Goal: Task Accomplishment & Management: Manage account settings

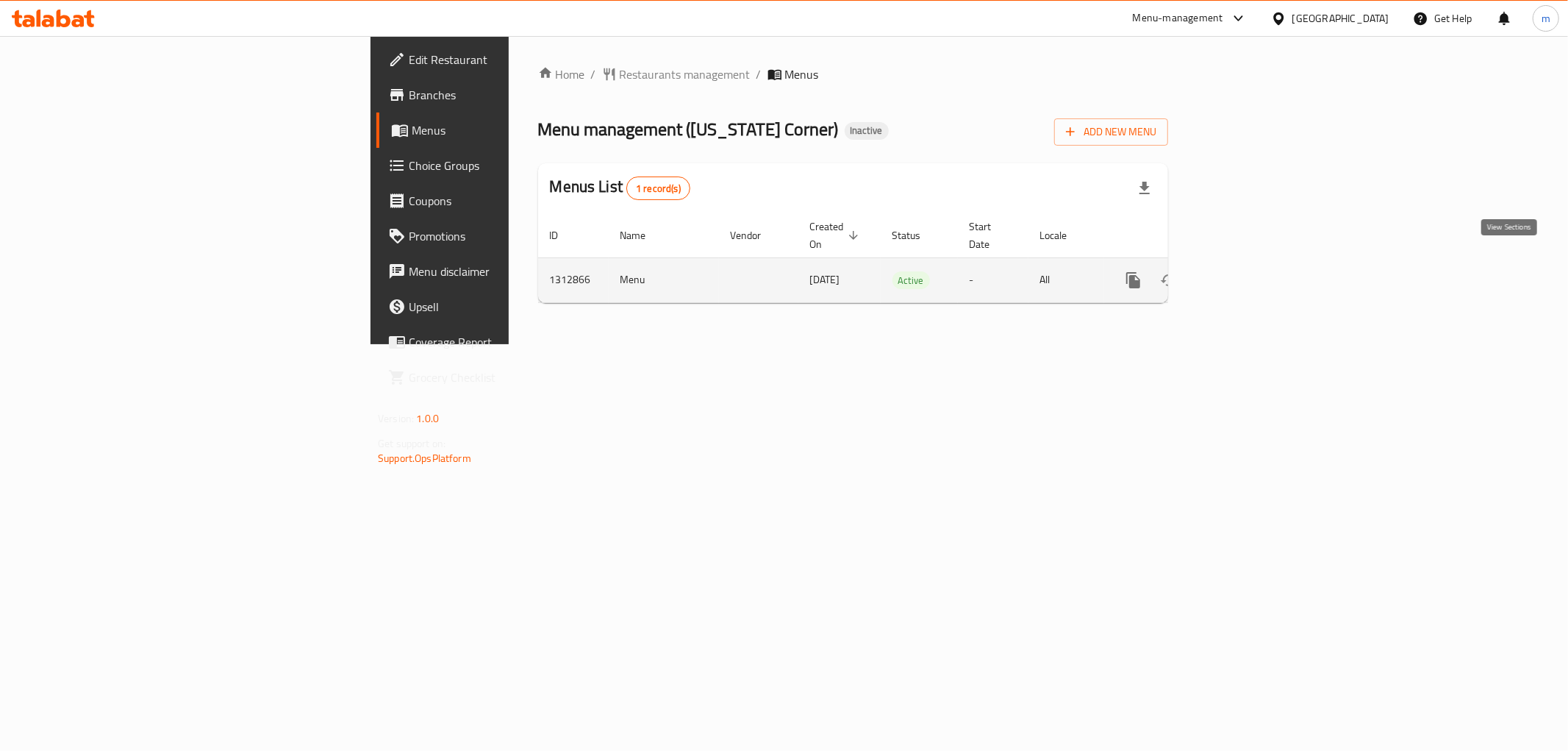
click at [1248, 271] on icon "enhanced table" at bounding box center [1239, 280] width 18 height 18
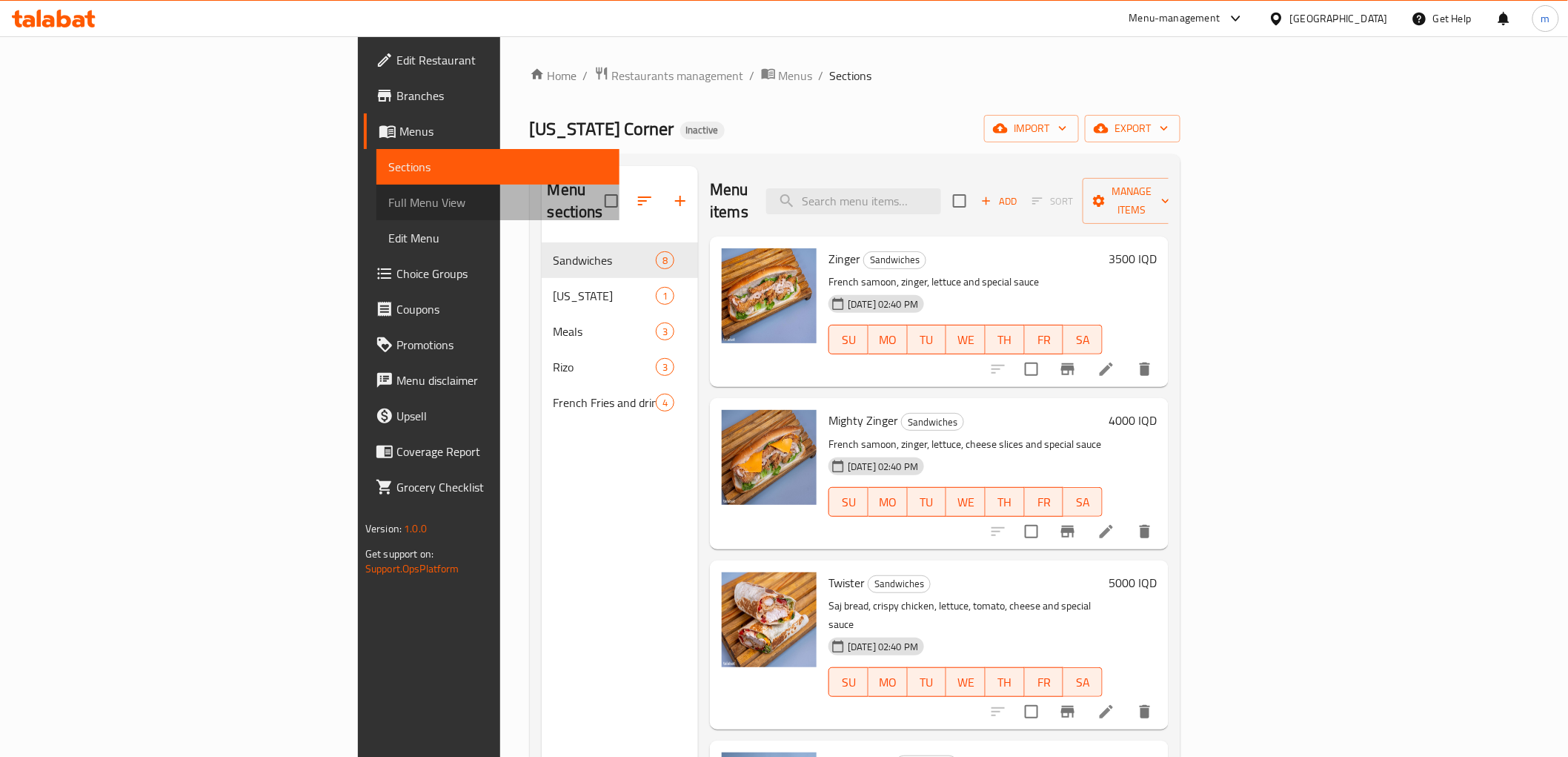
click at [388, 197] on span "Full Menu View" at bounding box center [497, 202] width 220 height 18
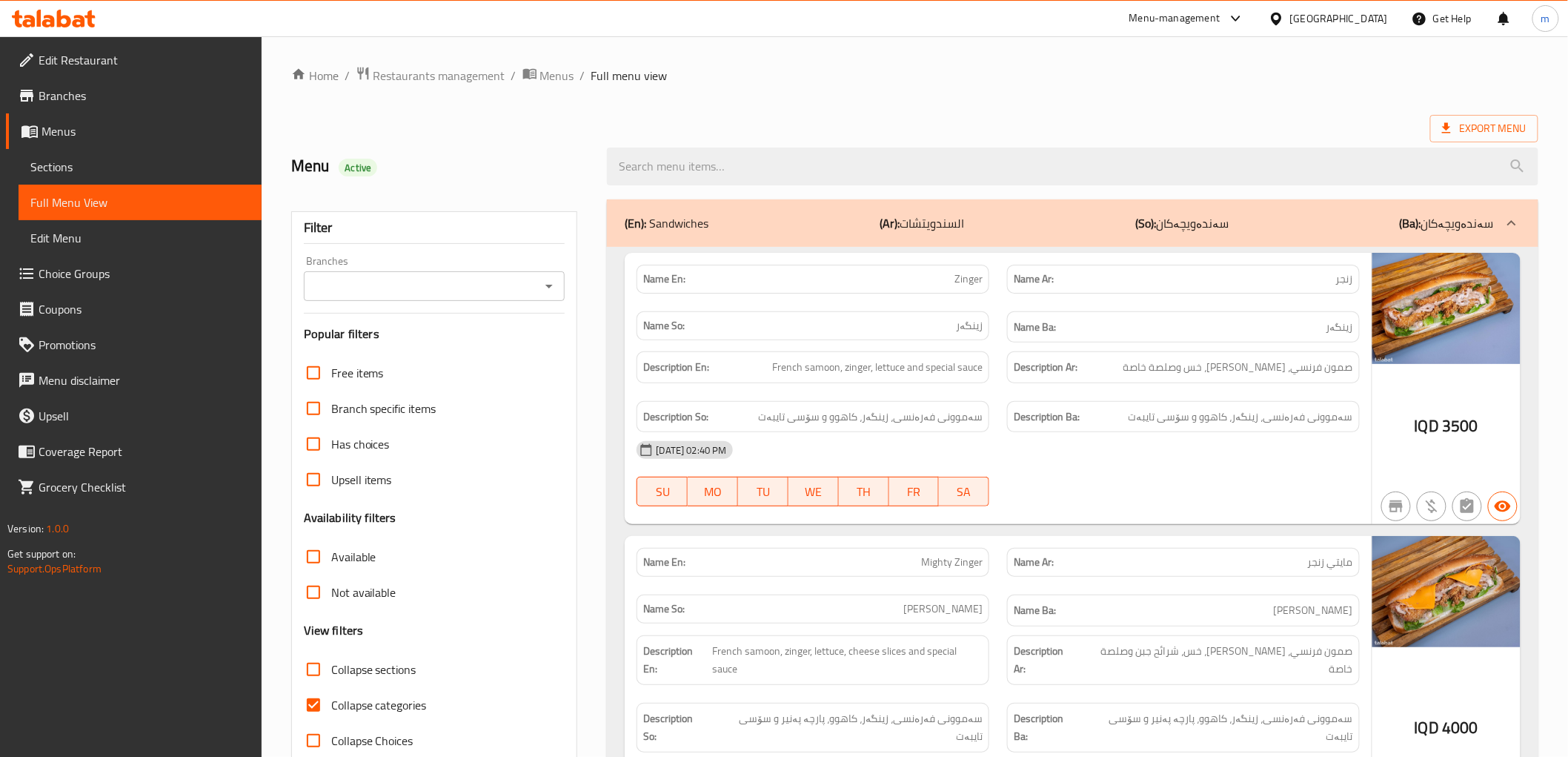
drag, startPoint x: 557, startPoint y: 276, endPoint x: 552, endPoint y: 282, distance: 7.8
click at [556, 278] on div at bounding box center [549, 286] width 20 height 20
click at [547, 286] on icon "Open" at bounding box center [549, 286] width 18 height 18
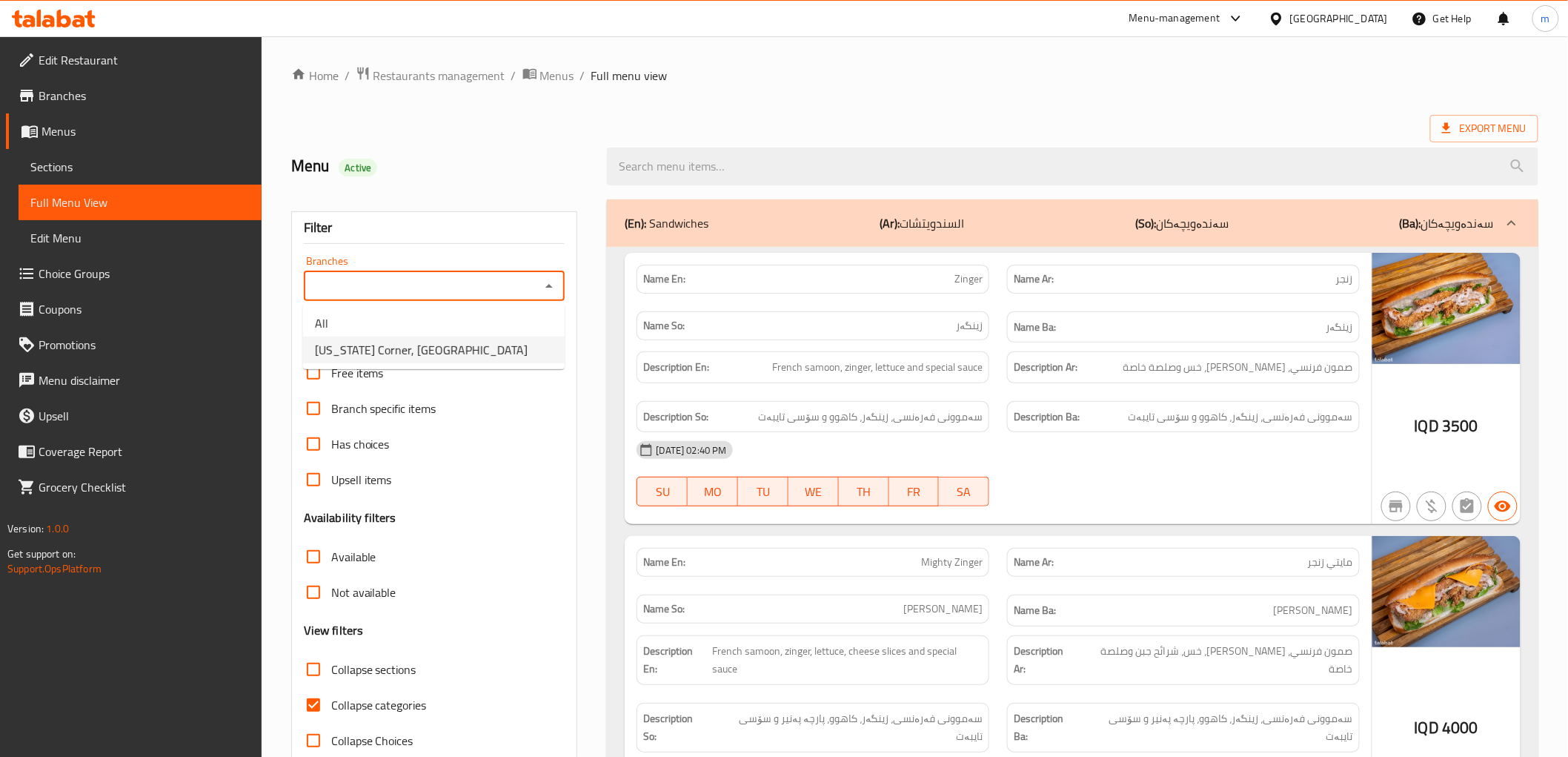
click at [503, 338] on li "[US_STATE] Corner, [GEOGRAPHIC_DATA]" at bounding box center [434, 350] width 261 height 27
type input "[US_STATE] Corner, [GEOGRAPHIC_DATA]"
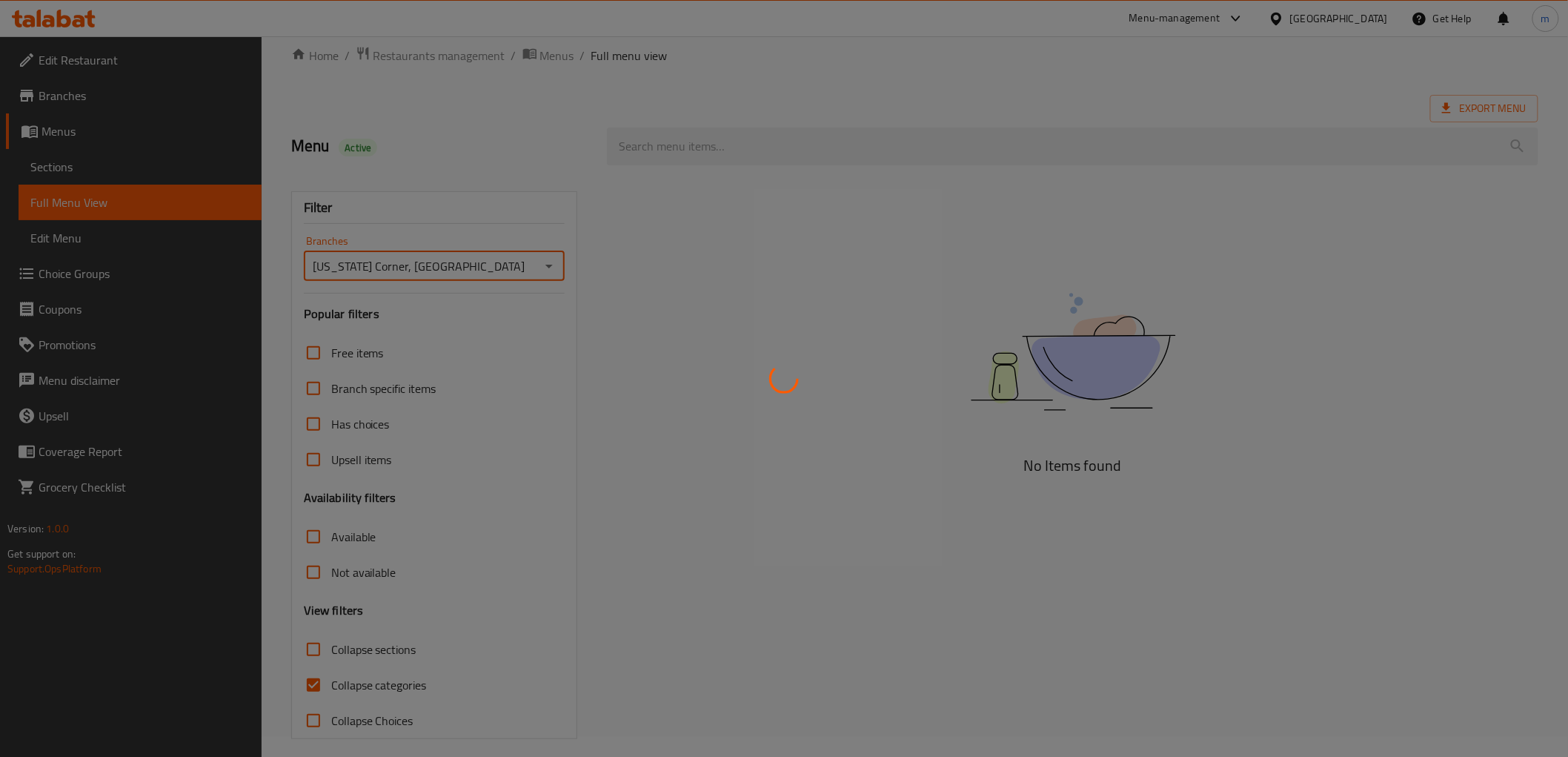
scroll to position [32, 0]
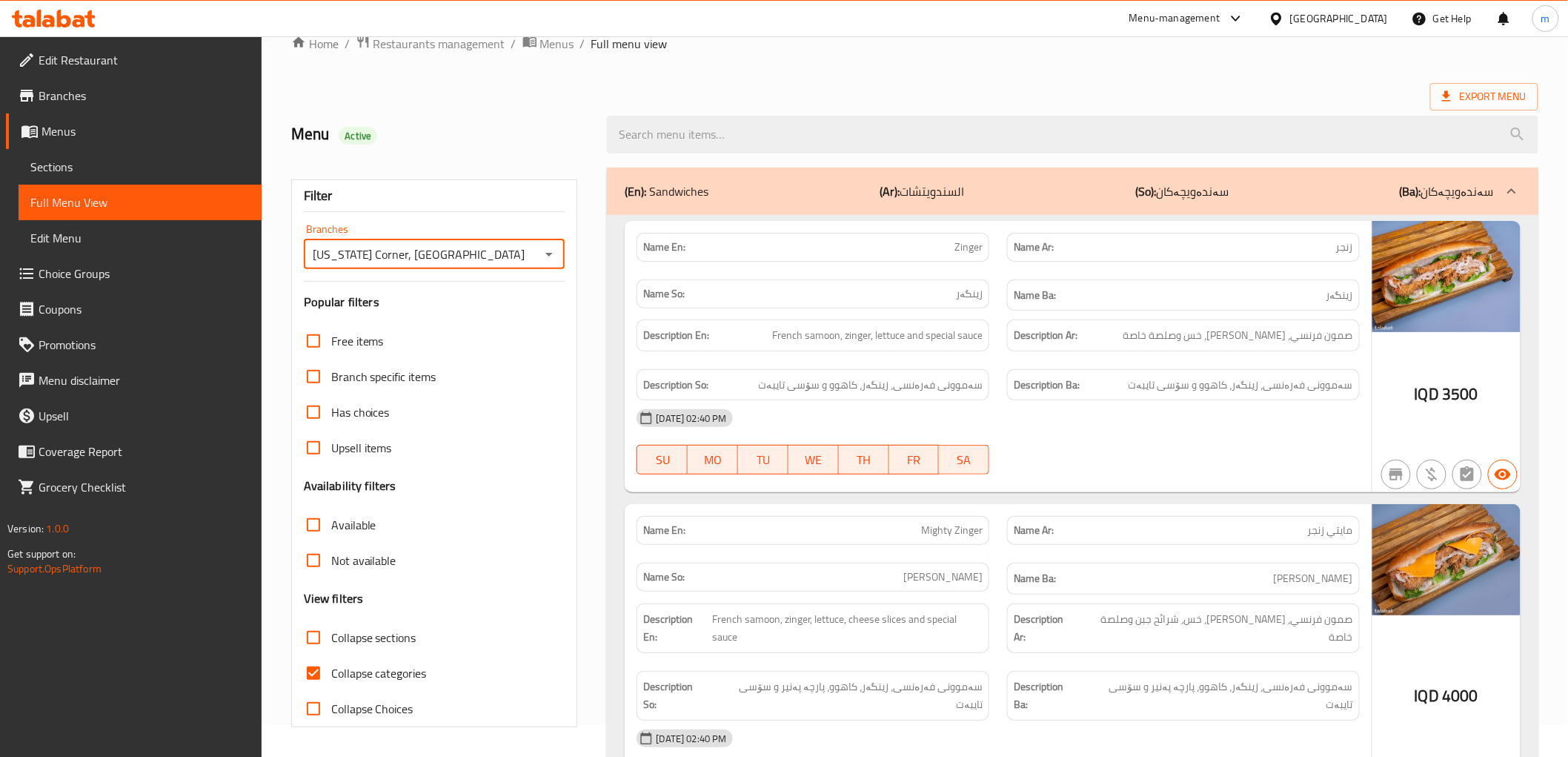
drag, startPoint x: 316, startPoint y: 677, endPoint x: 365, endPoint y: 601, distance: 90.4
click at [316, 677] on input "Collapse categories" at bounding box center [313, 672] width 36 height 36
checkbox input "false"
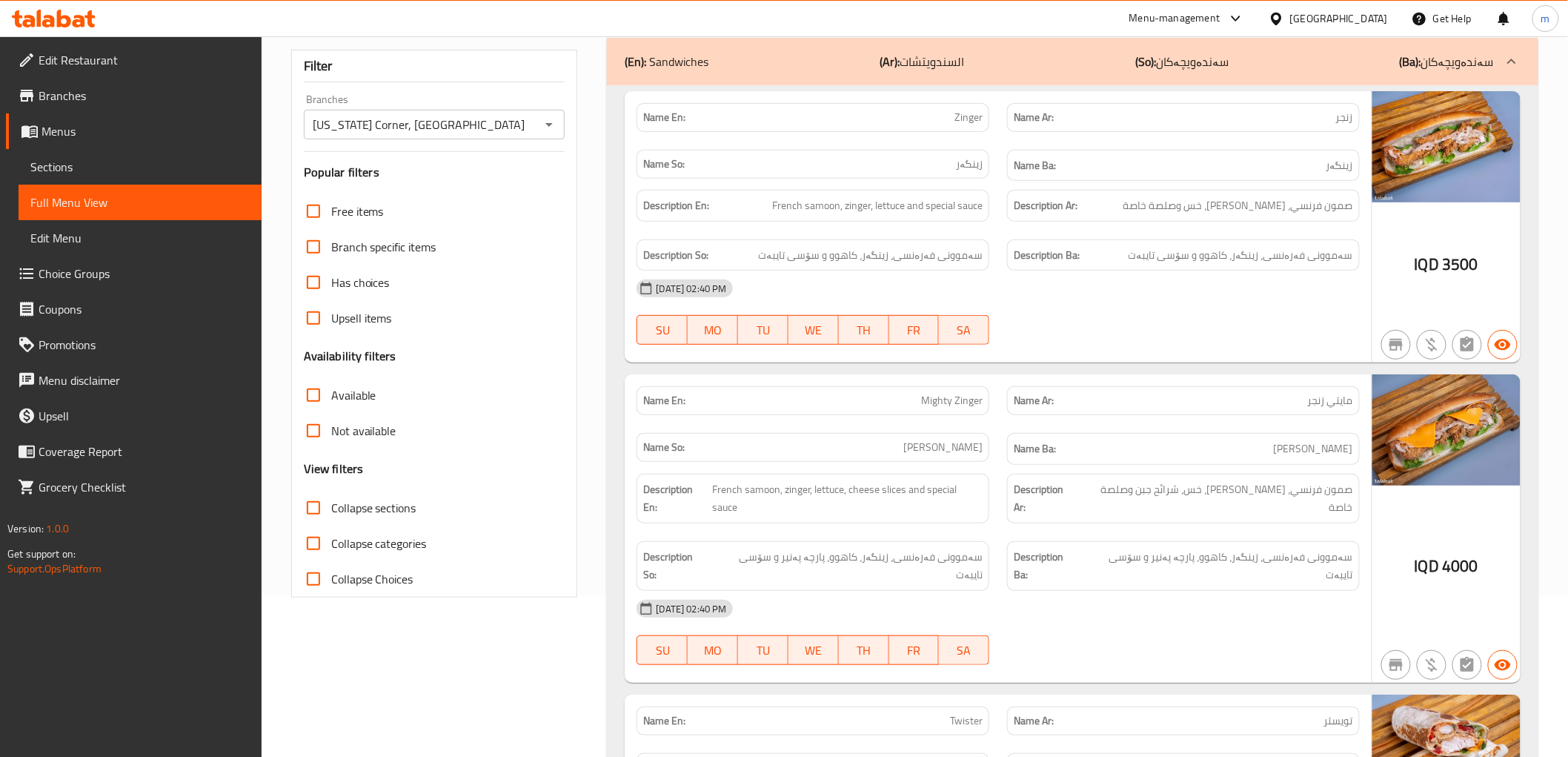
scroll to position [0, 0]
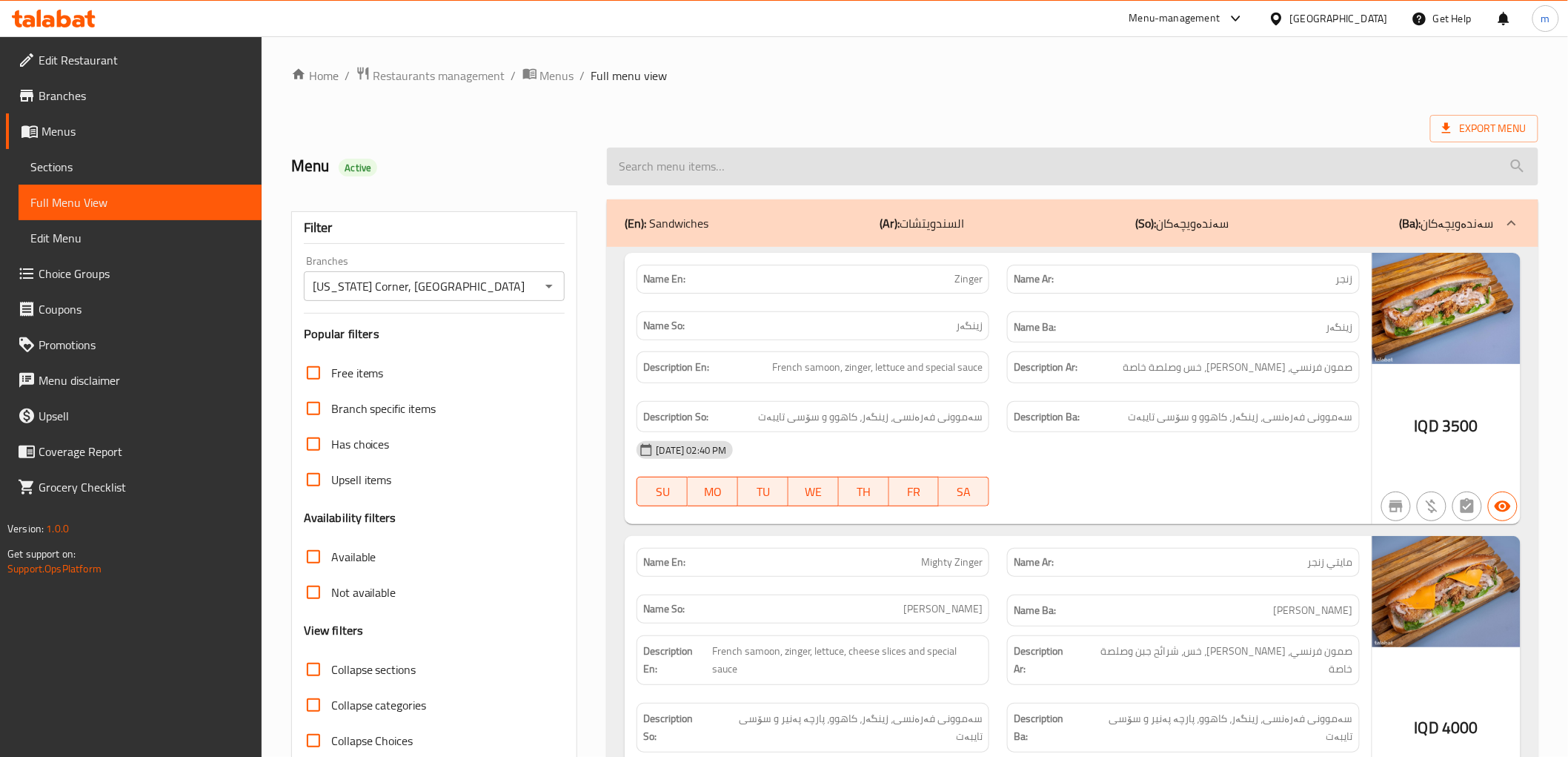
click at [738, 179] on input "search" at bounding box center [1072, 166] width 930 height 37
paste input "Zinger Mea"
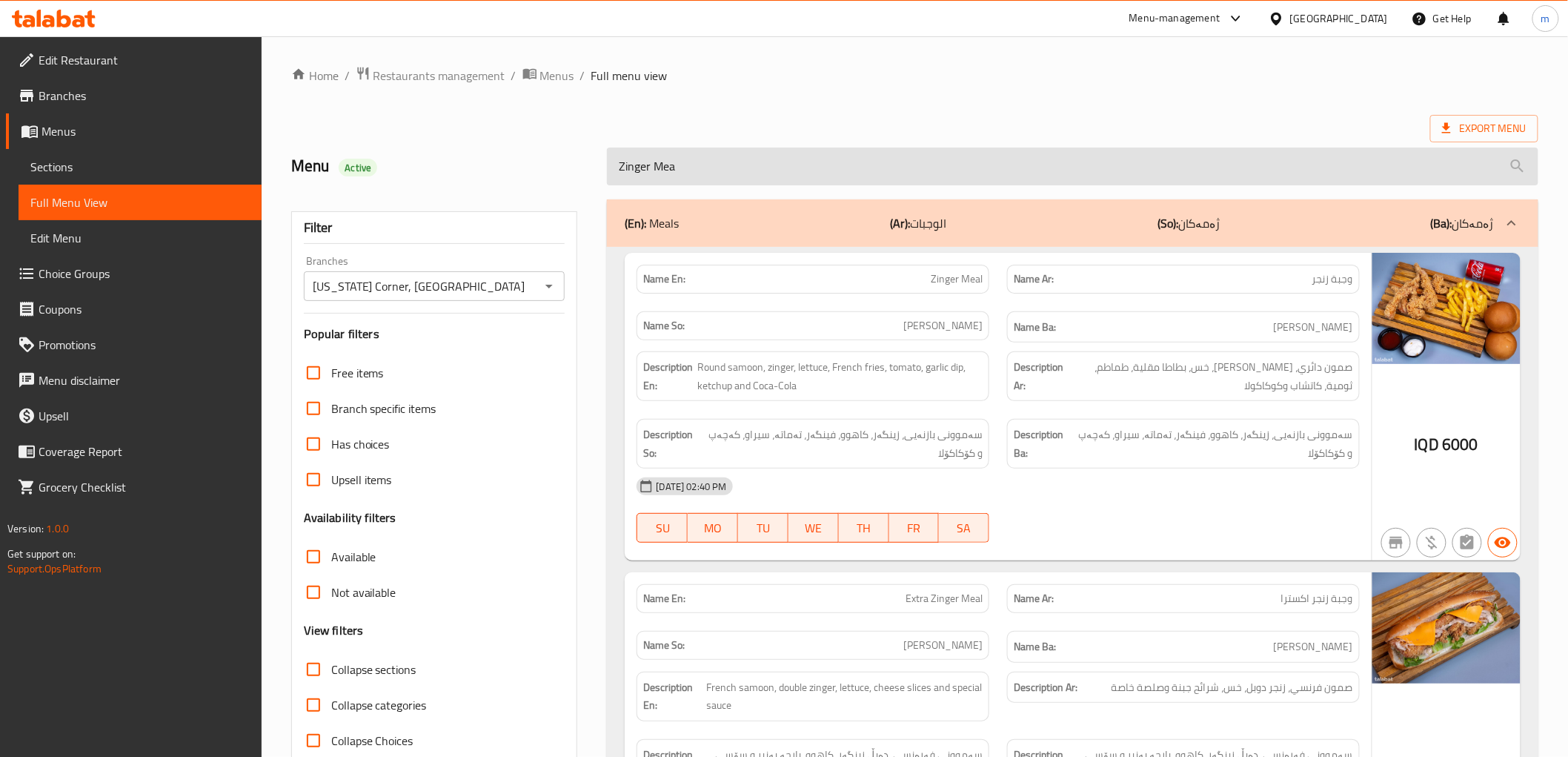
click at [695, 163] on input "Zinger Mea" at bounding box center [1072, 166] width 930 height 37
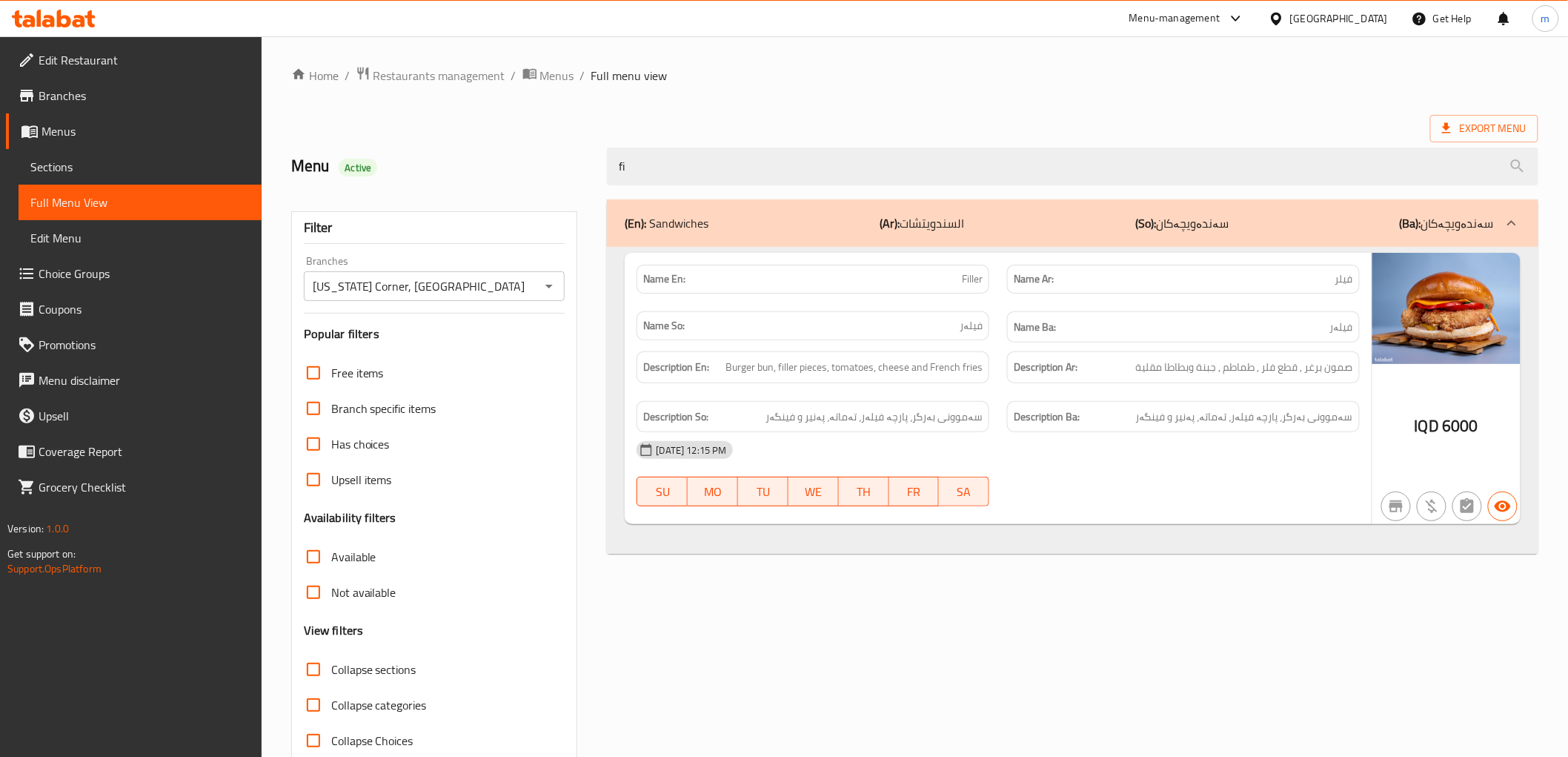
type input "fi"
drag, startPoint x: 1305, startPoint y: 366, endPoint x: 1353, endPoint y: 372, distance: 48.4
click at [1353, 372] on div "Description Ar: صمون برغر , قطع فلر , طماطم , جبنة وبطاطا مقلية" at bounding box center [1183, 367] width 353 height 32
copy span "صمون برغر"
click at [965, 276] on span "Filler" at bounding box center [971, 278] width 20 height 15
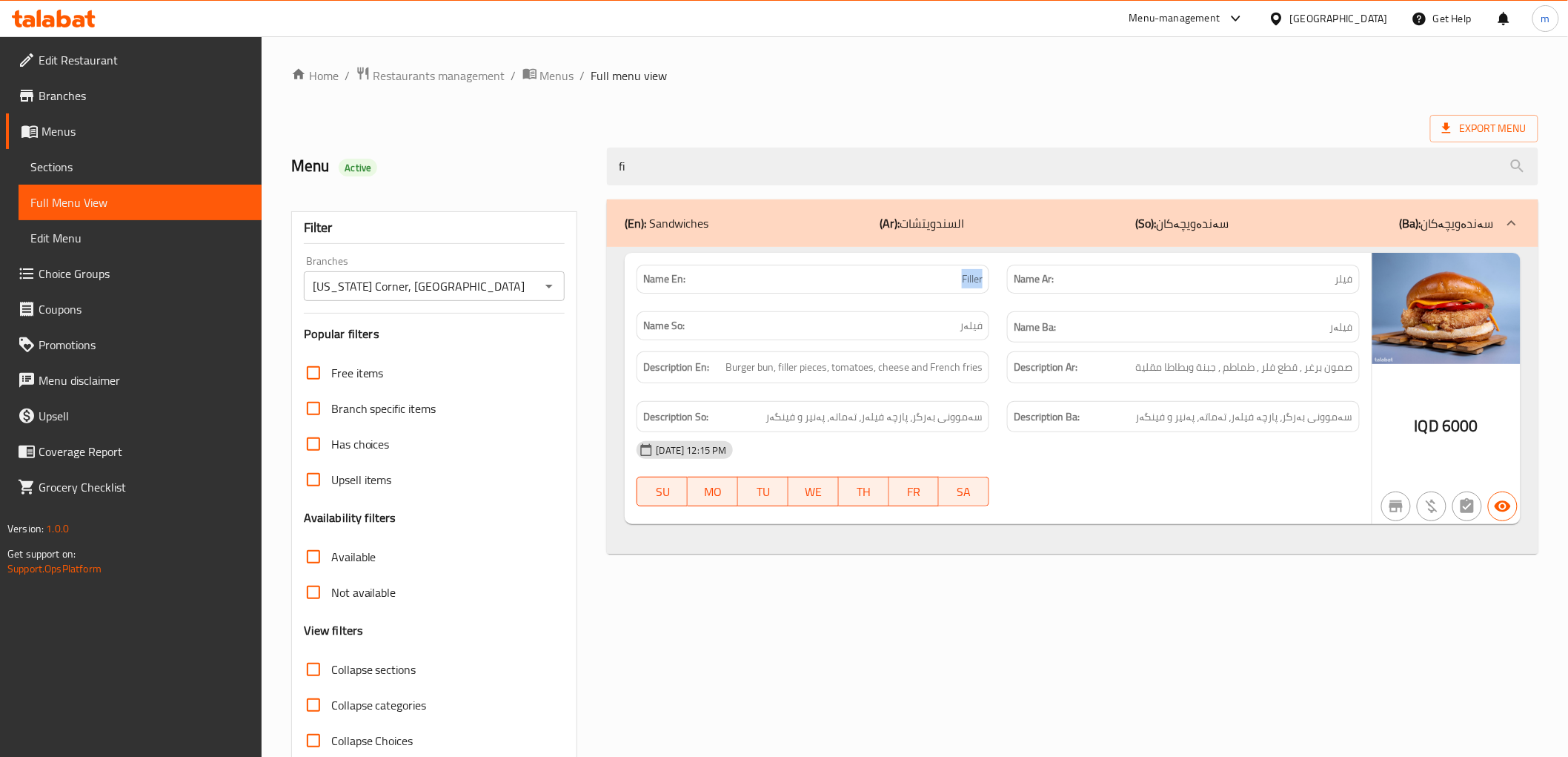
click at [965, 280] on span "Filler" at bounding box center [971, 278] width 20 height 15
copy span "Filler"
click at [181, 182] on link "Sections" at bounding box center [140, 166] width 243 height 36
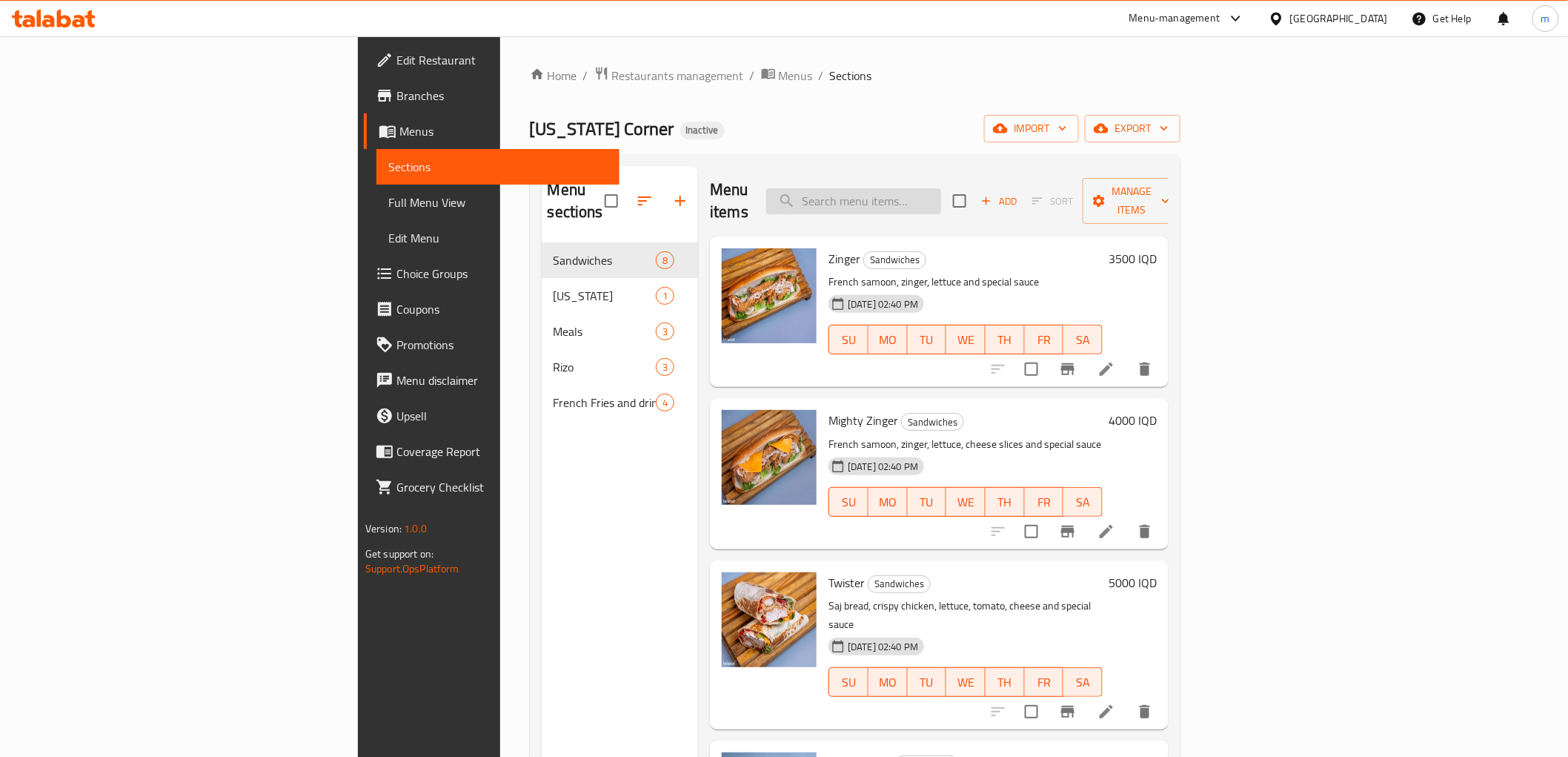
click at [941, 189] on input "search" at bounding box center [853, 201] width 175 height 26
paste input "Filler"
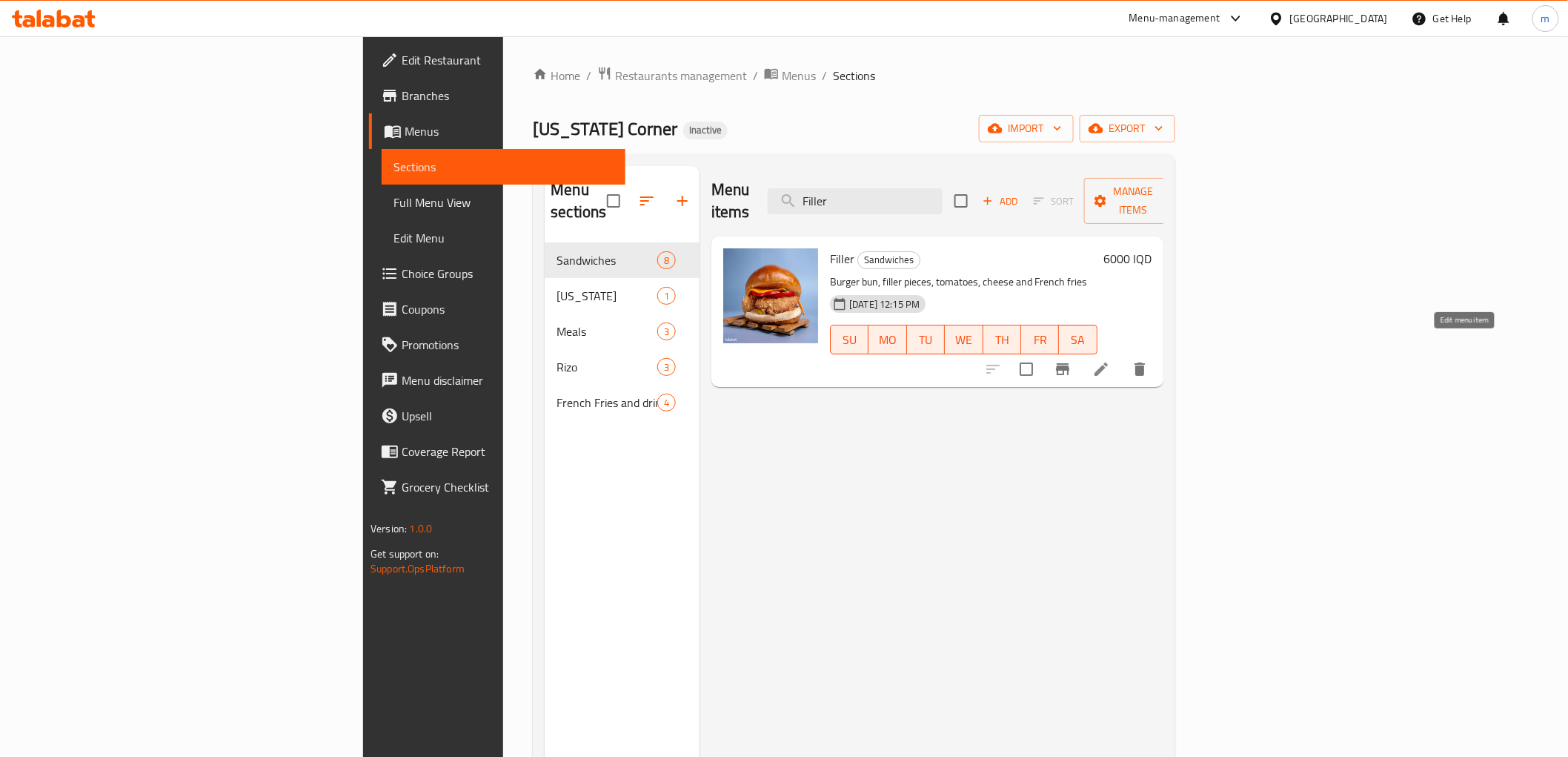
type input "Filler"
click at [1110, 360] on icon at bounding box center [1101, 369] width 18 height 18
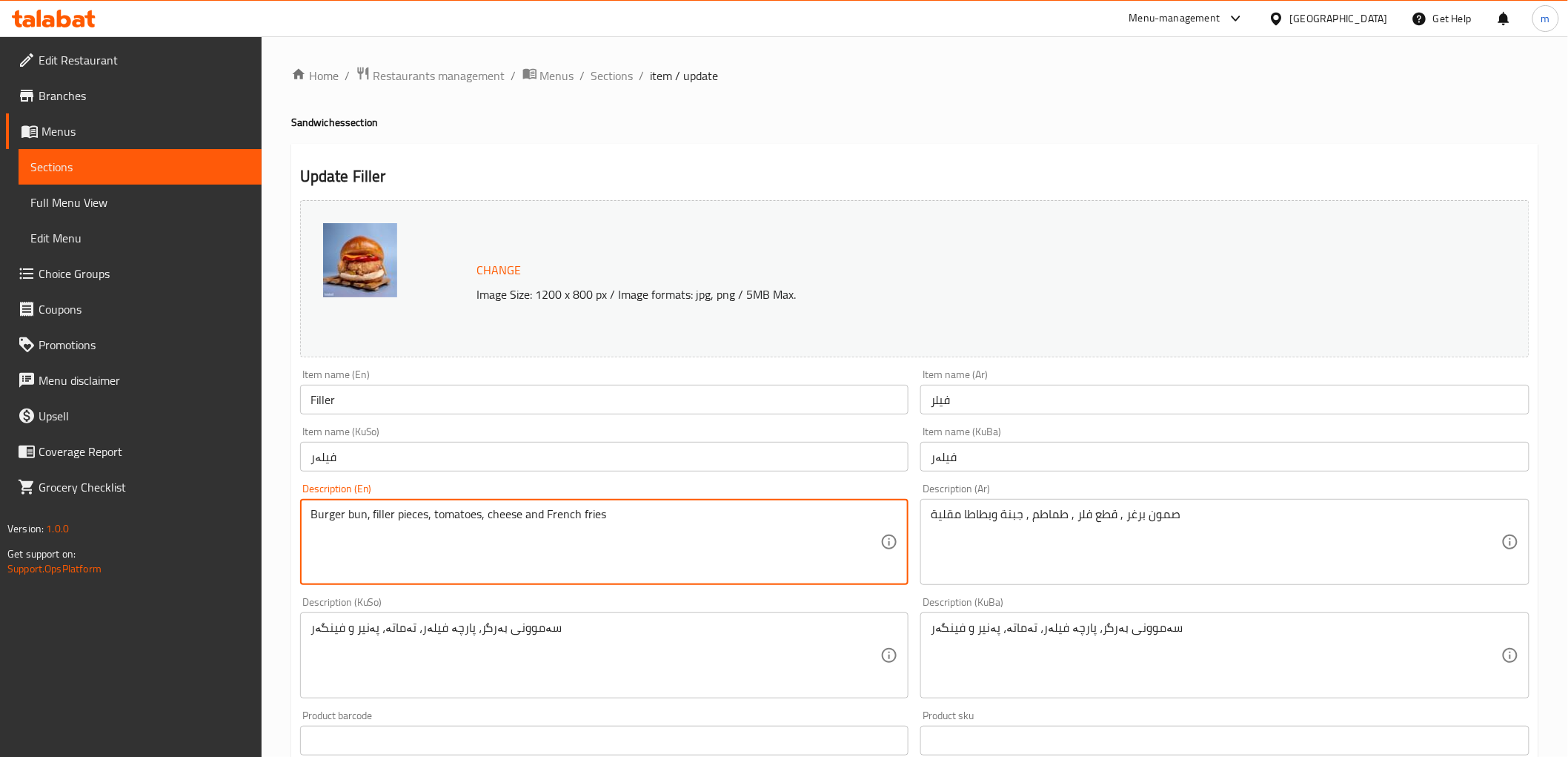
click at [358, 512] on textarea "Burger bun, filler pieces, tomatoes, cheese and French fries" at bounding box center [595, 542] width 570 height 70
drag, startPoint x: 593, startPoint y: 535, endPoint x: 530, endPoint y: 544, distance: 63.6
click at [593, 535] on textarea "Burger bun, filler pieces, tomatoes, cheese and French fries" at bounding box center [595, 542] width 570 height 70
click at [356, 515] on textarea "Burger bun, filler pieces, tomatoes, cheese and French fries" at bounding box center [595, 542] width 570 height 70
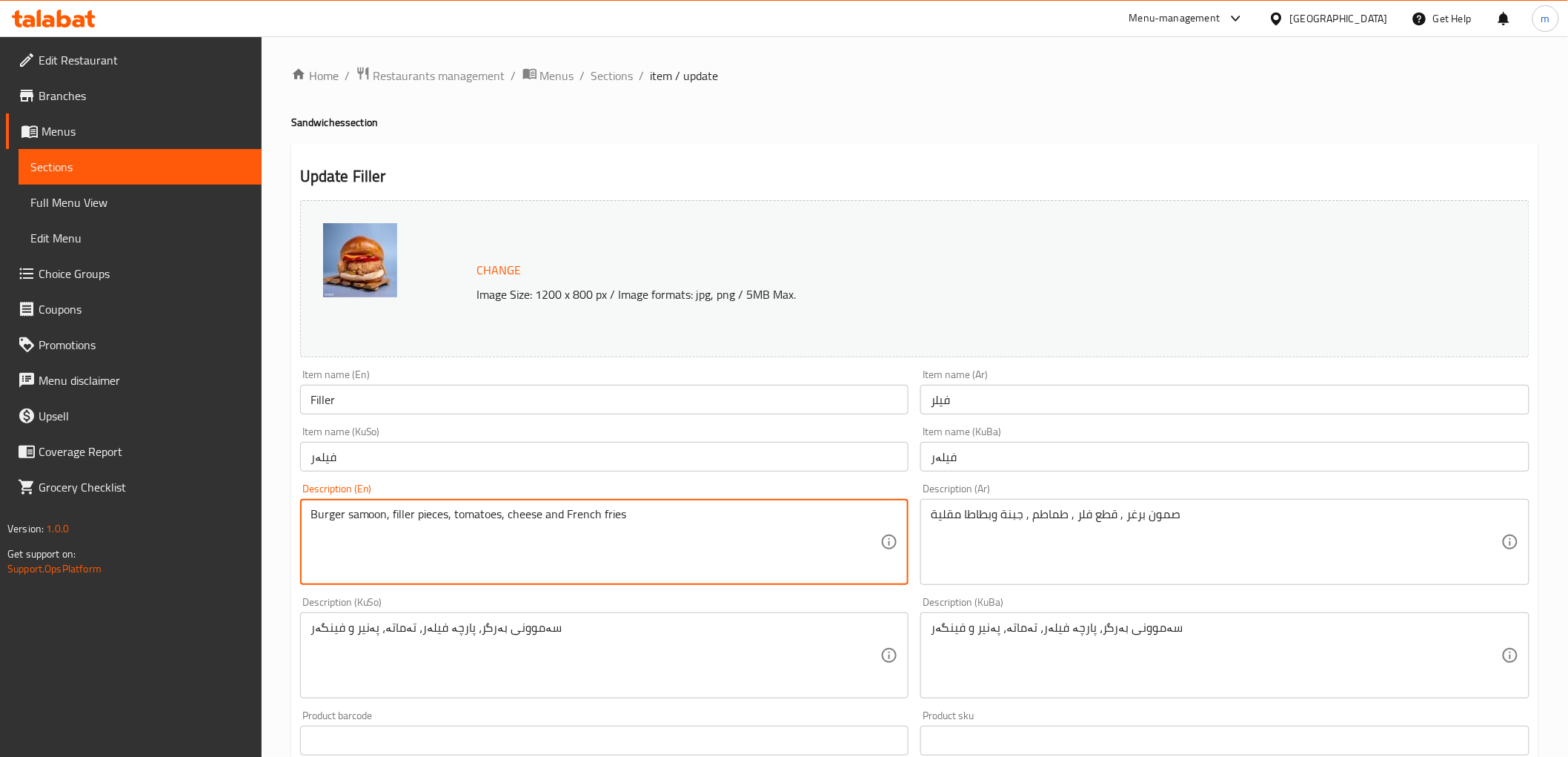
type textarea "Burger samoon, filler pieces, tomatoes, cheese and French fries"
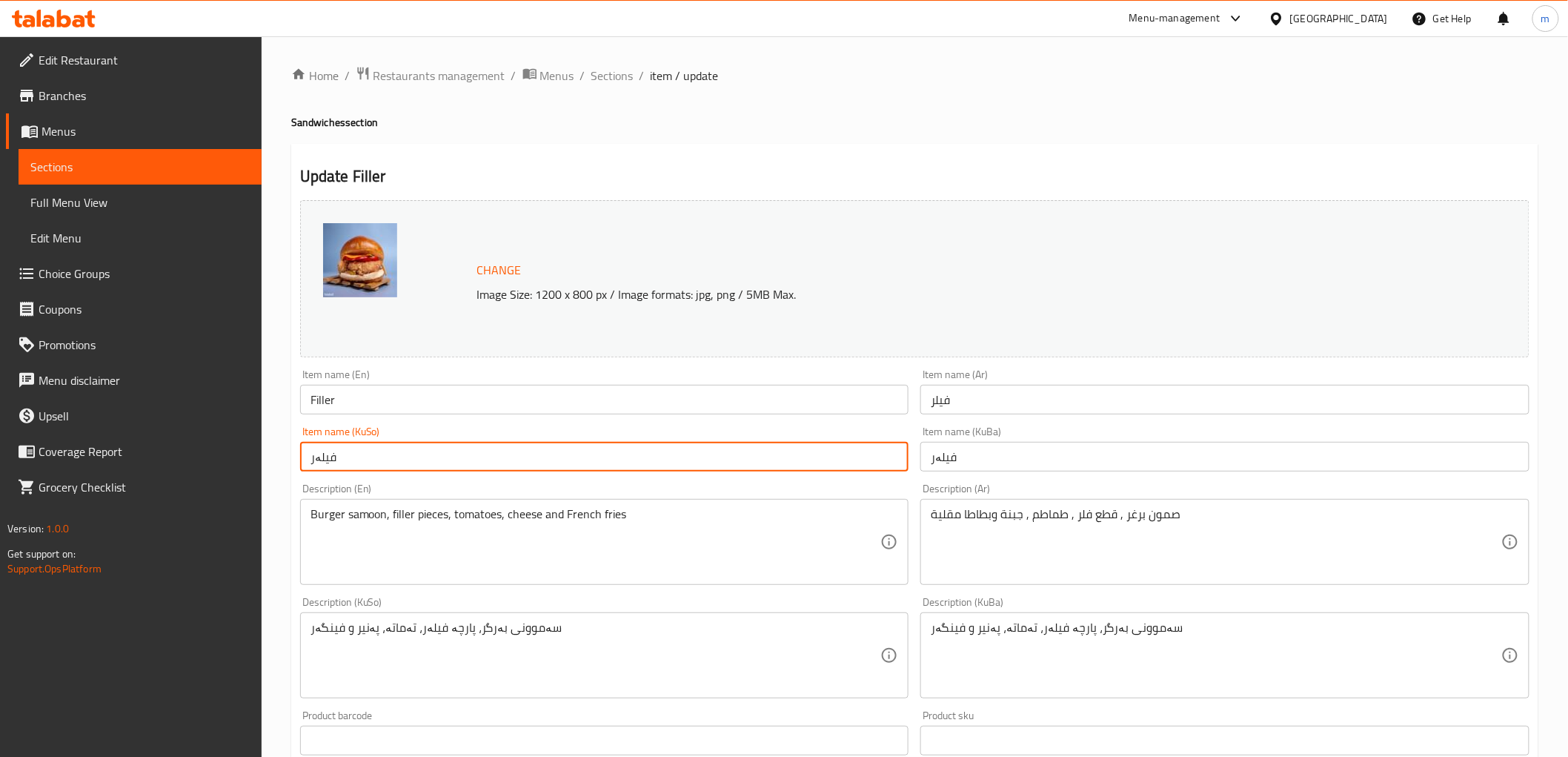
click at [394, 450] on input "فیلەر" at bounding box center [604, 455] width 609 height 29
click at [347, 404] on input "Filler" at bounding box center [604, 399] width 609 height 29
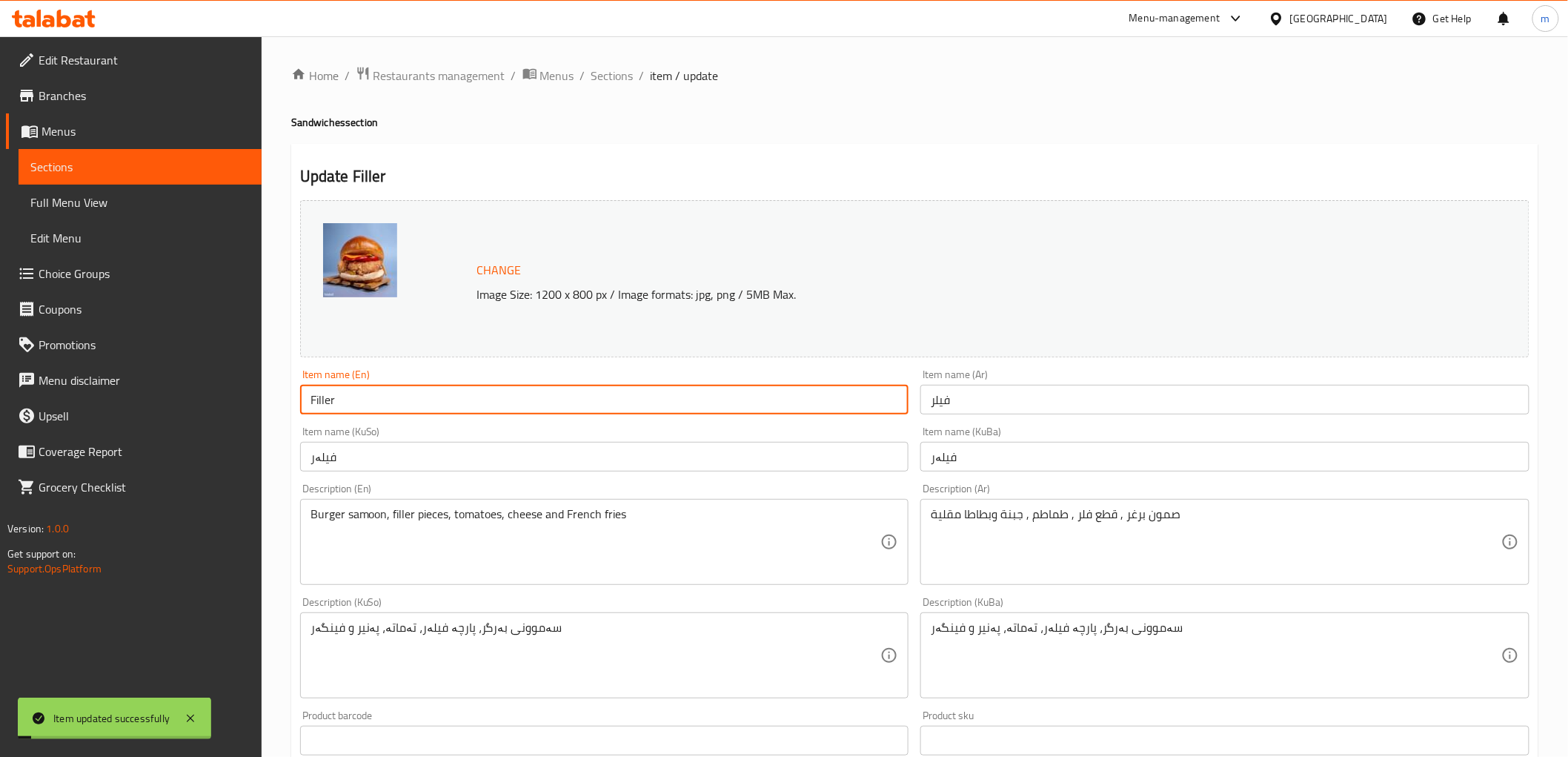
click at [347, 404] on input "Filler" at bounding box center [604, 399] width 609 height 29
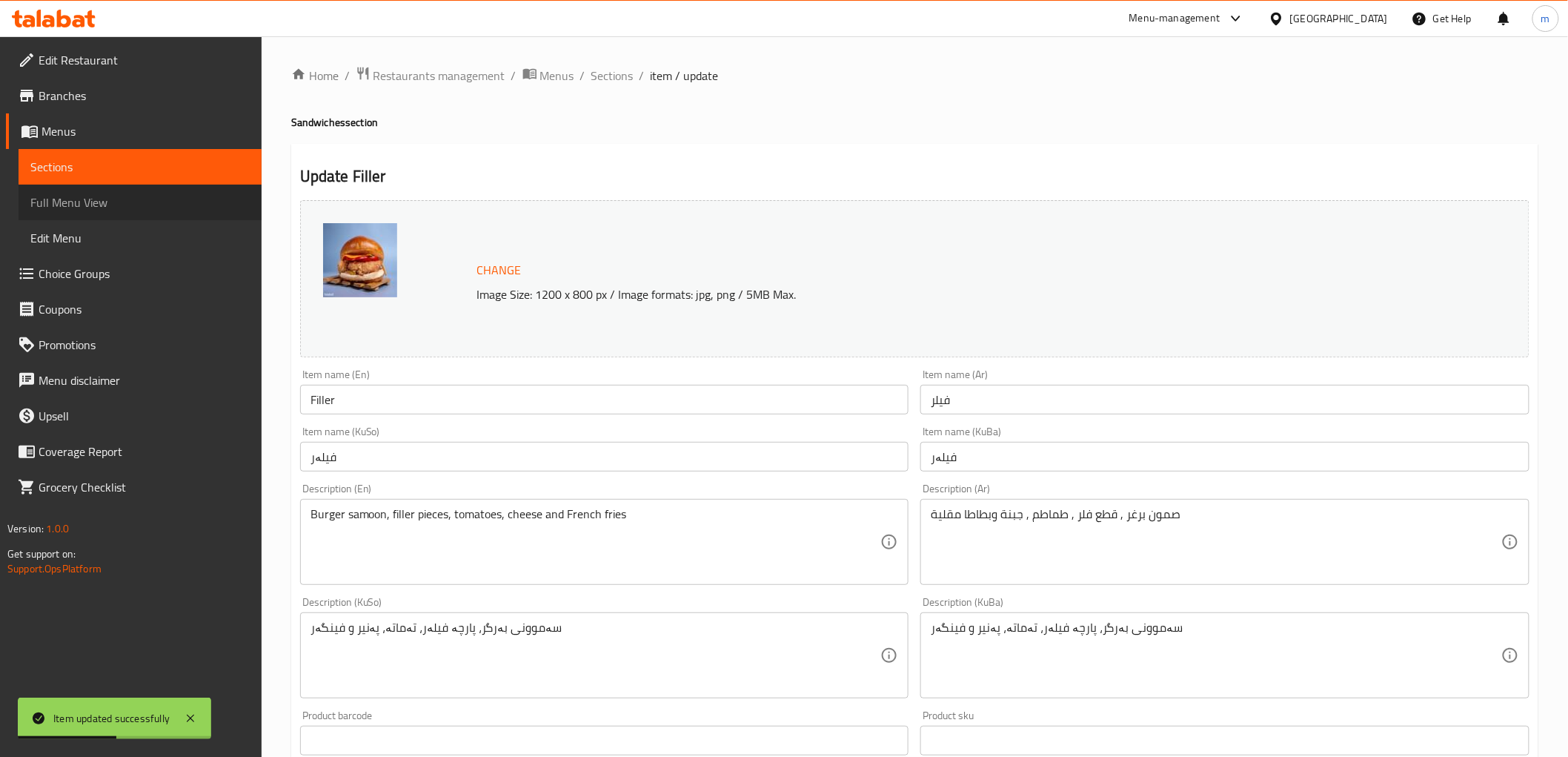
click at [141, 196] on span "Full Menu View" at bounding box center [140, 202] width 220 height 18
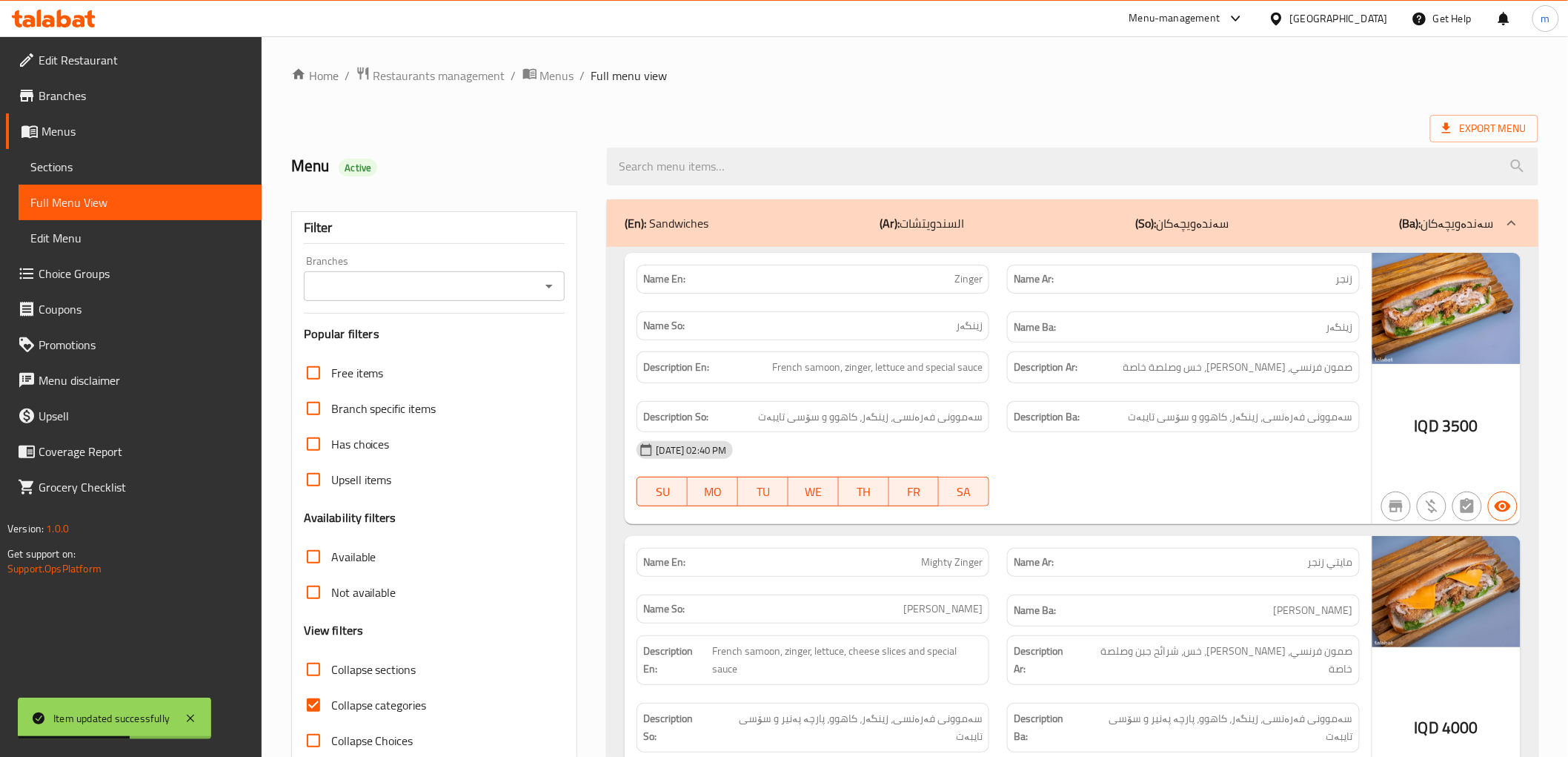
drag, startPoint x: 707, startPoint y: 173, endPoint x: 631, endPoint y: 225, distance: 92.1
click at [707, 173] on input "search" at bounding box center [1072, 166] width 930 height 37
paste input "Filler"
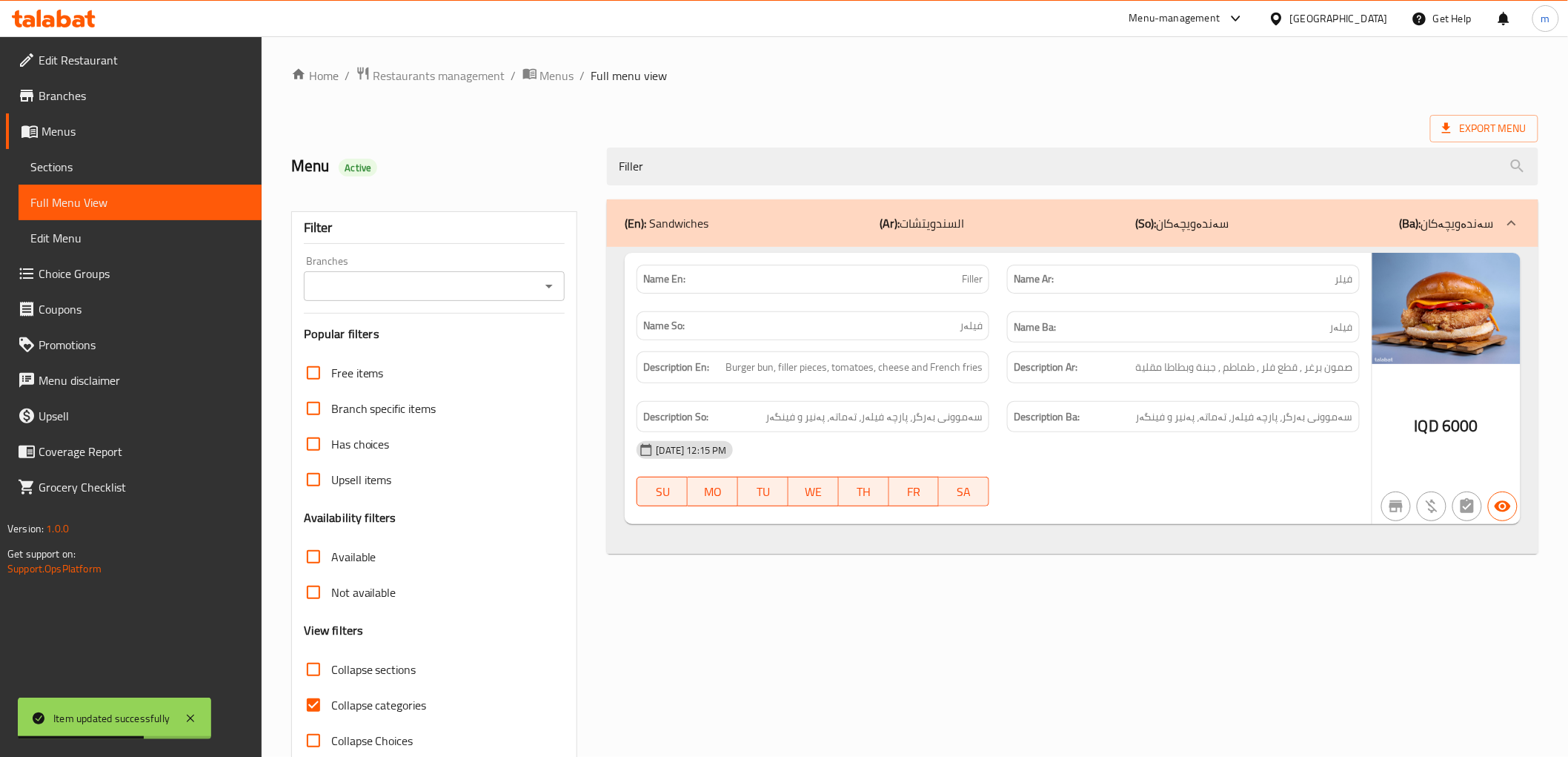
click at [543, 289] on icon "Open" at bounding box center [549, 286] width 18 height 18
type input "Filler"
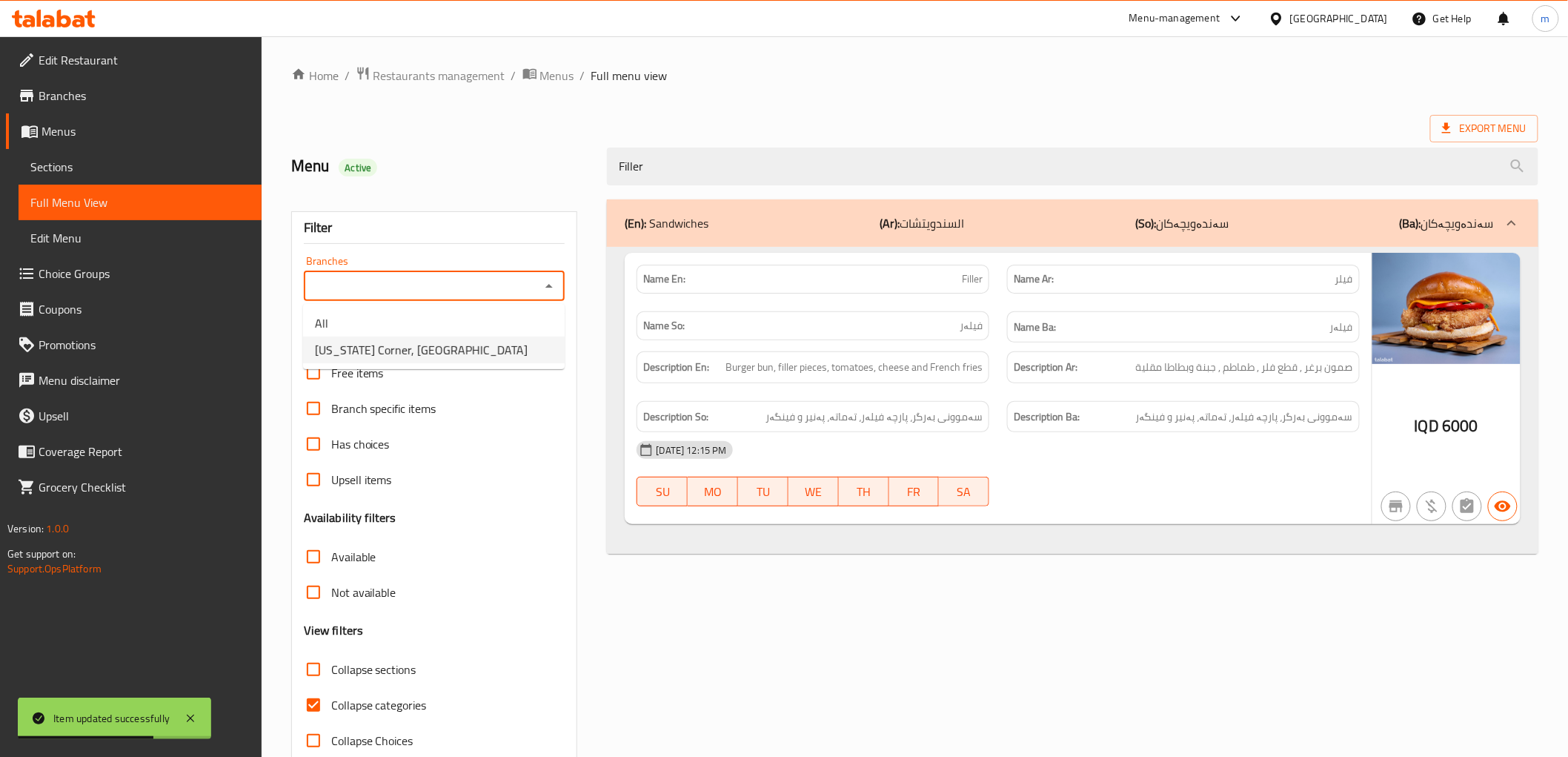
click at [472, 336] on li "[US_STATE] Corner, [GEOGRAPHIC_DATA]" at bounding box center [434, 350] width 261 height 27
type input "[US_STATE] Corner, [GEOGRAPHIC_DATA]"
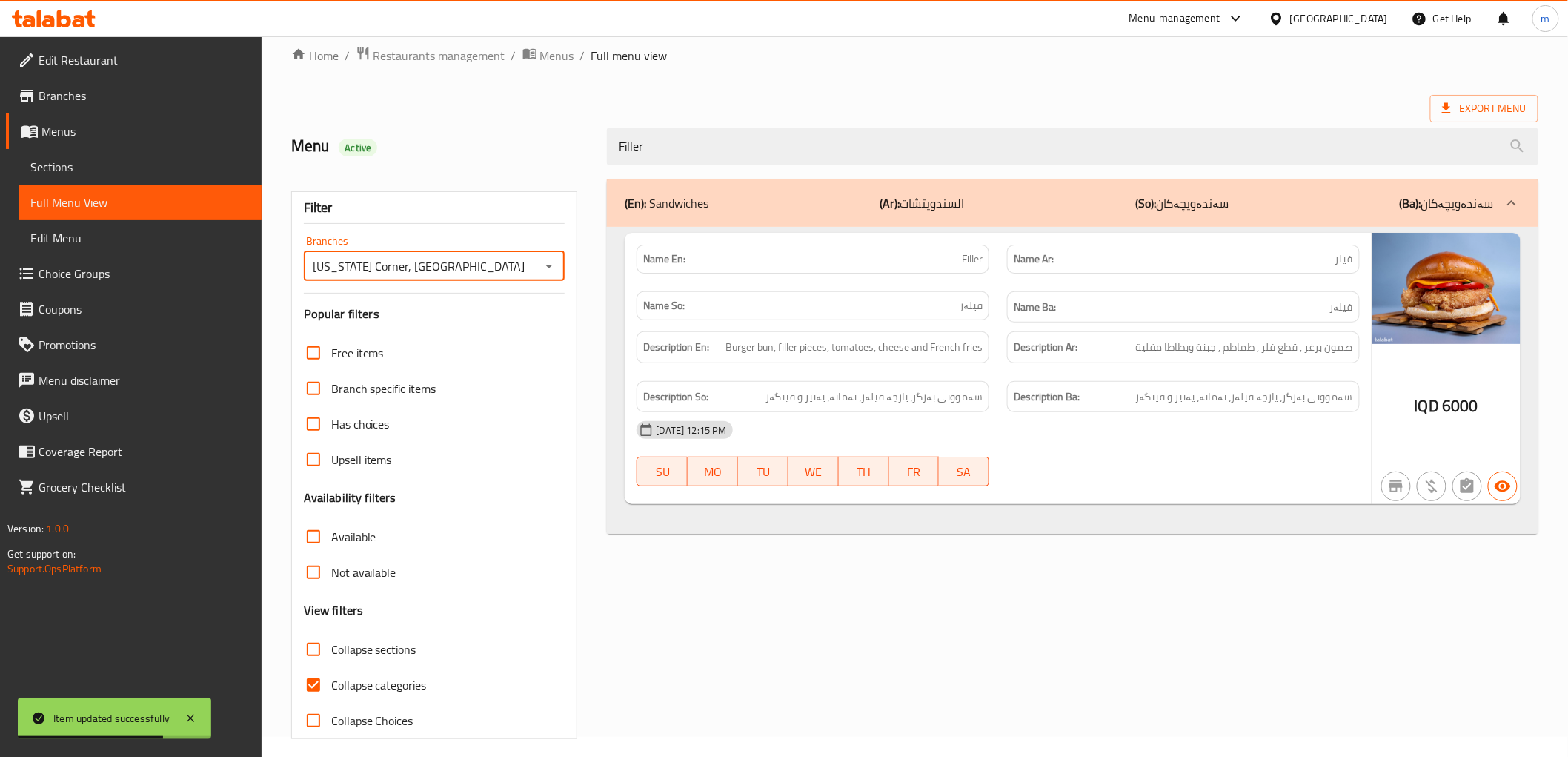
scroll to position [32, 0]
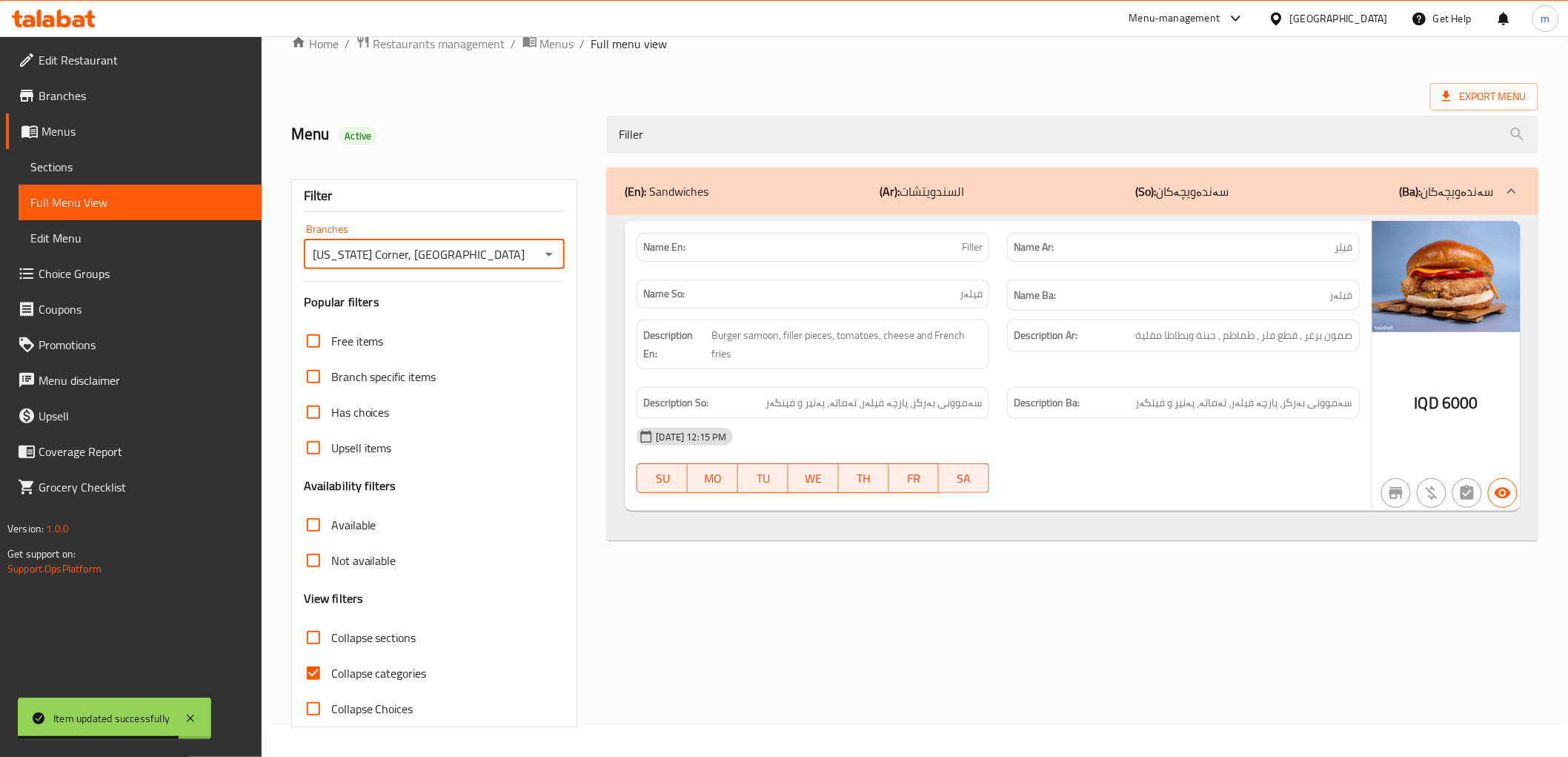
click at [317, 670] on input "Collapse categories" at bounding box center [313, 672] width 36 height 36
checkbox input "false"
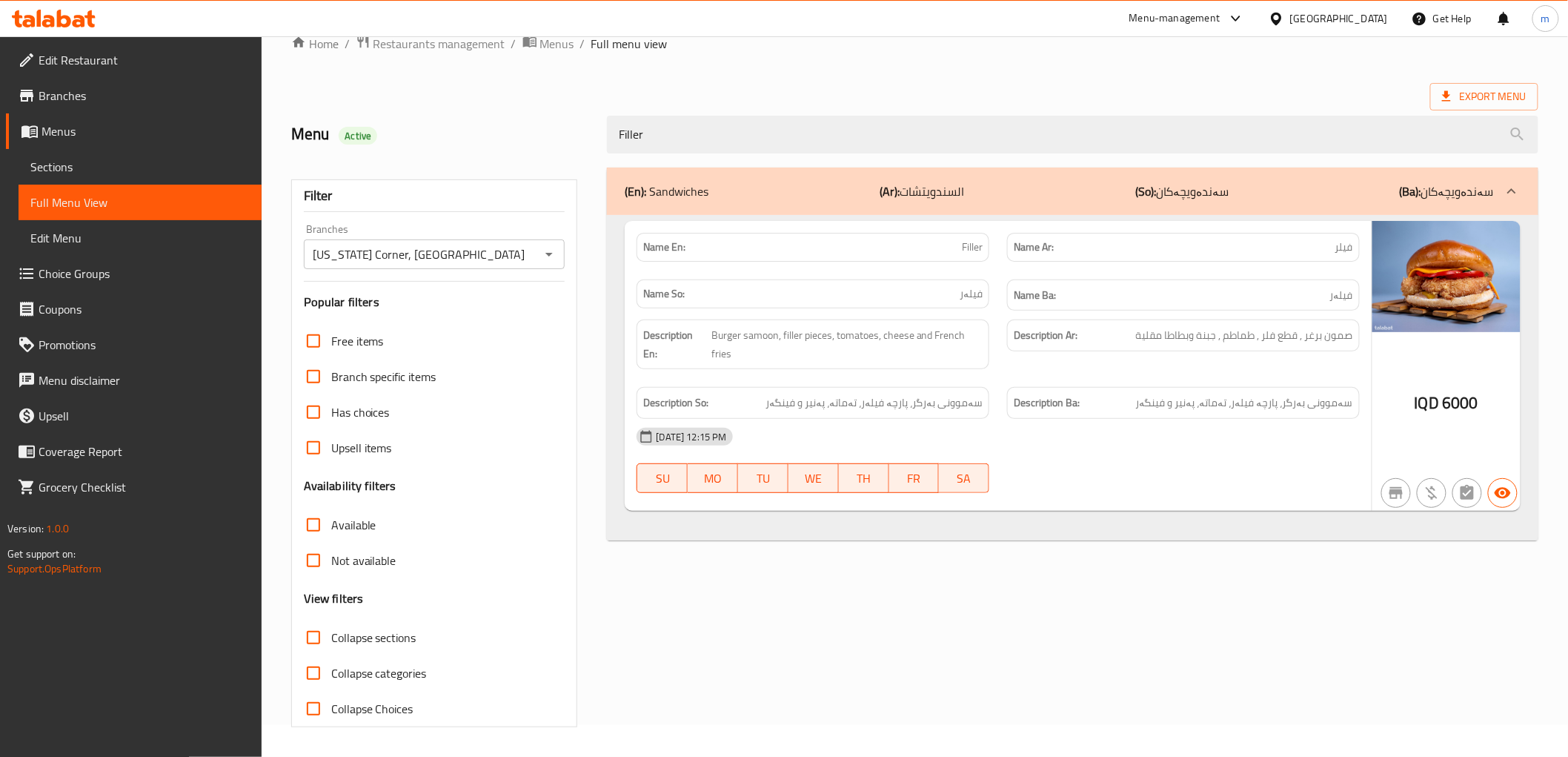
click at [1032, 468] on div "[DATE] 12:15 PM SU MO TU WE TH FR SA" at bounding box center [998, 460] width 740 height 83
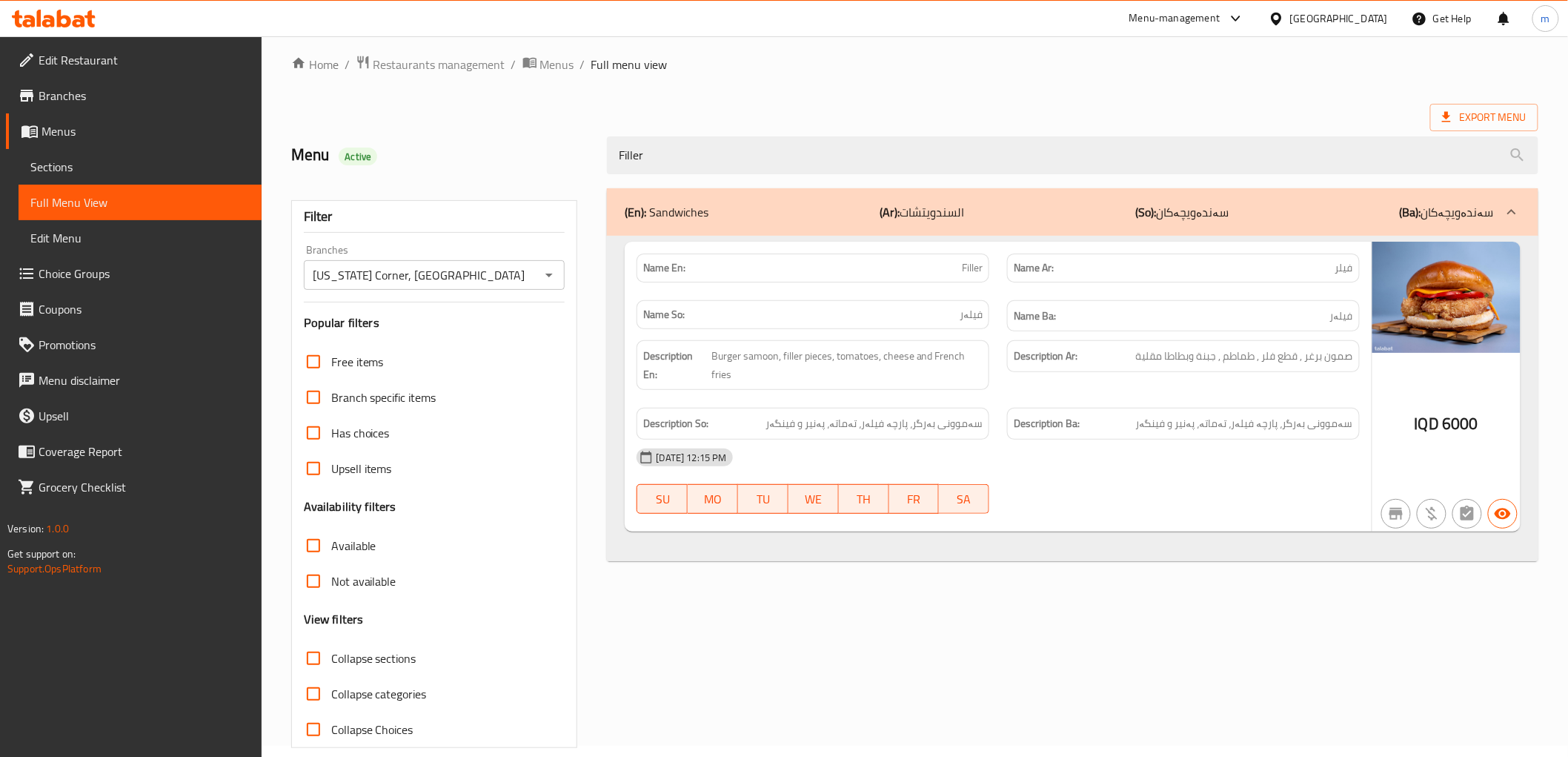
scroll to position [0, 0]
